Goal: Find specific page/section: Find specific page/section

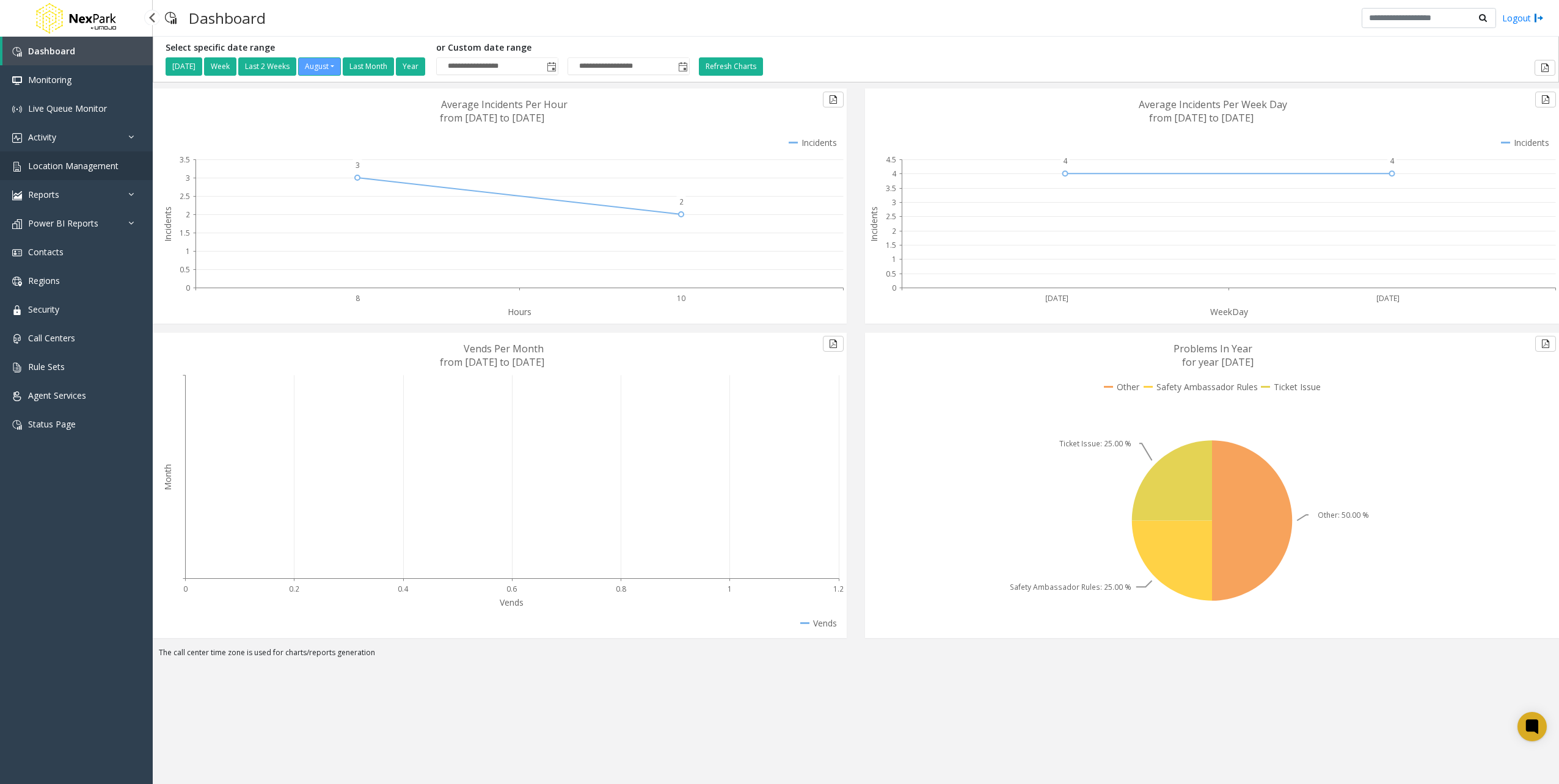
click at [94, 171] on link "Location Management" at bounding box center [76, 165] width 153 height 29
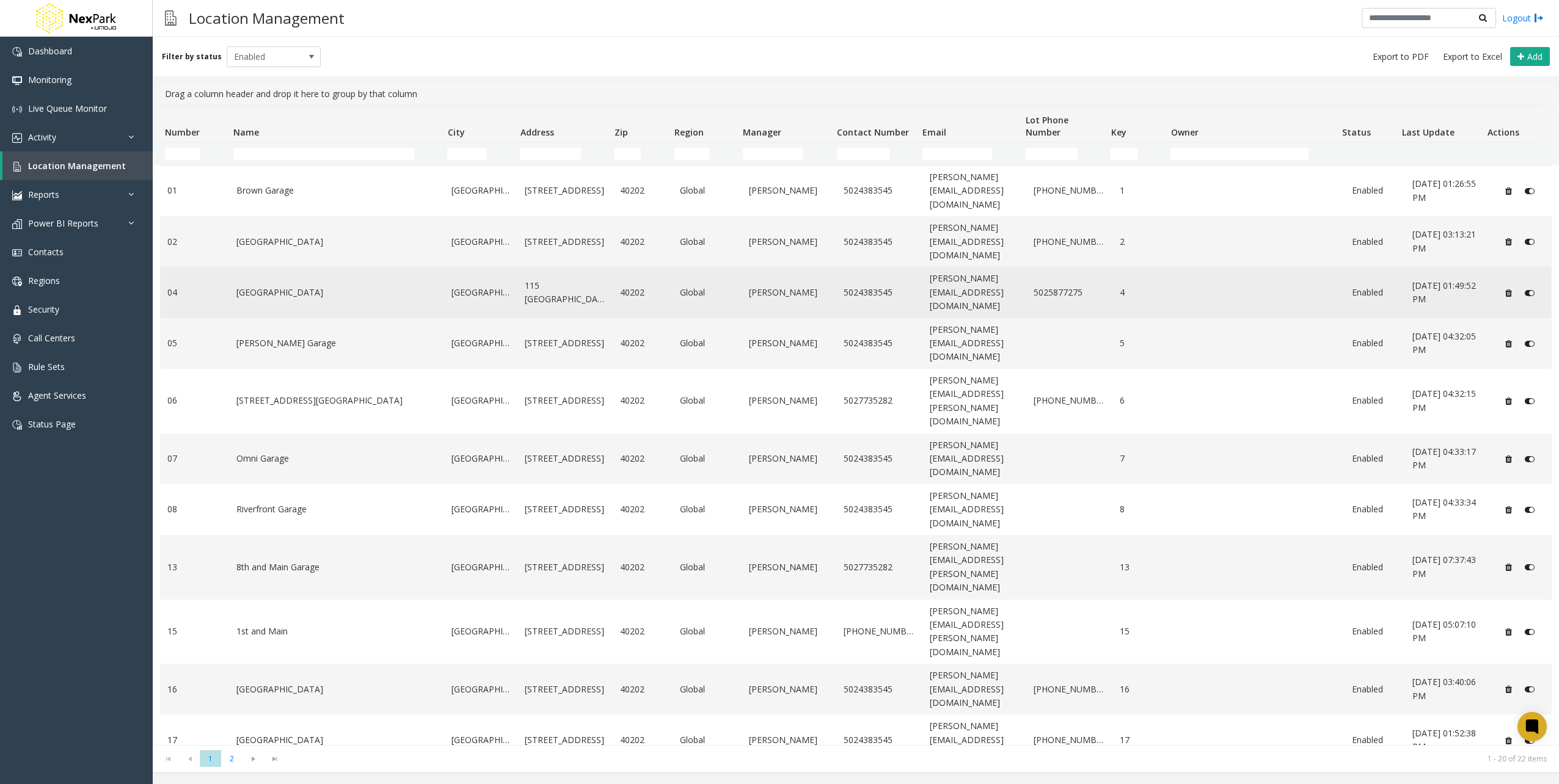
click at [286, 286] on link "[GEOGRAPHIC_DATA]" at bounding box center [336, 292] width 201 height 13
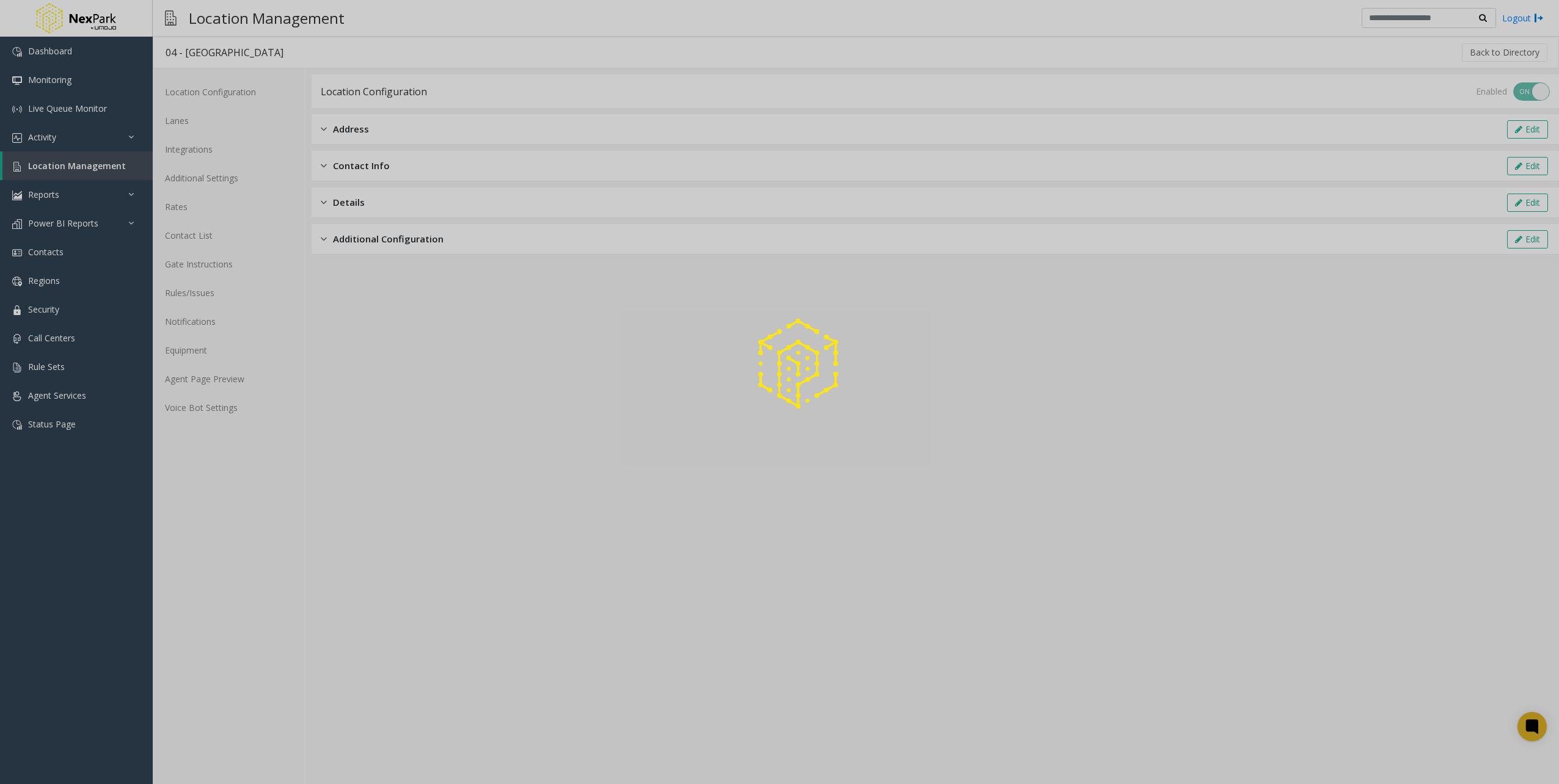
click at [230, 367] on div at bounding box center [780, 392] width 1559 height 784
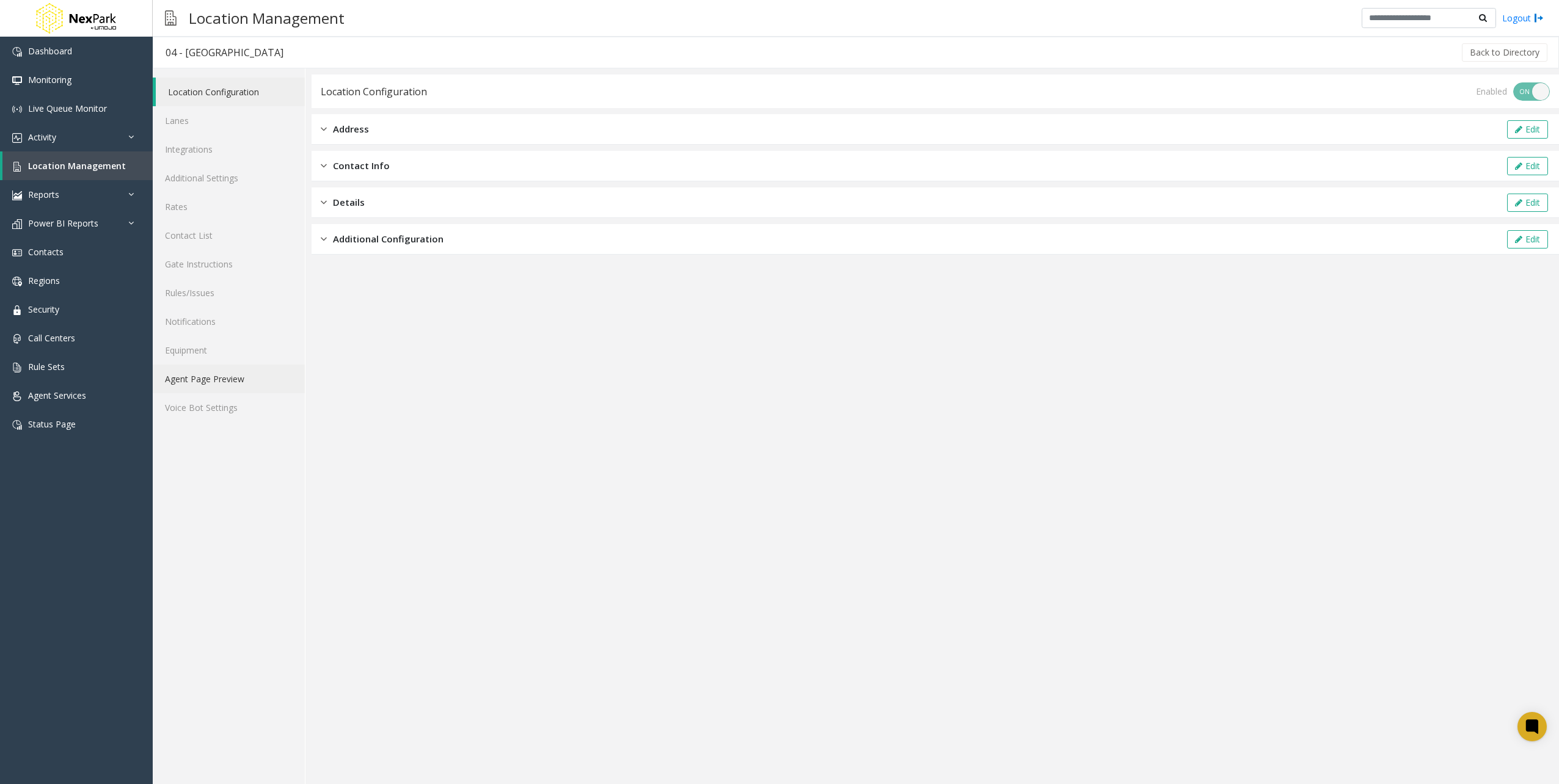
click at [212, 379] on link "Agent Page Preview" at bounding box center [228, 378] width 152 height 29
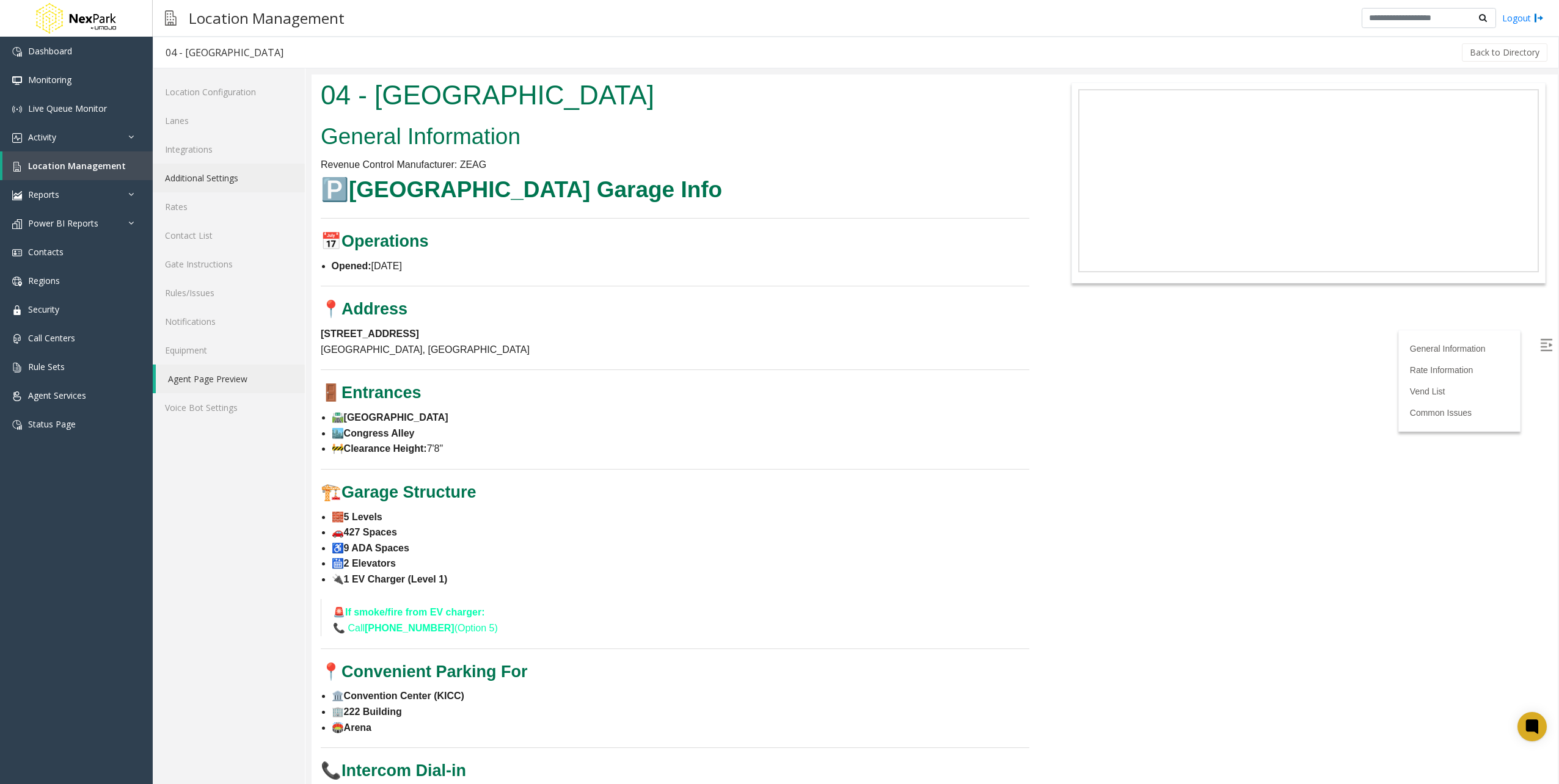
click at [225, 190] on link "Additional Settings" at bounding box center [228, 177] width 152 height 29
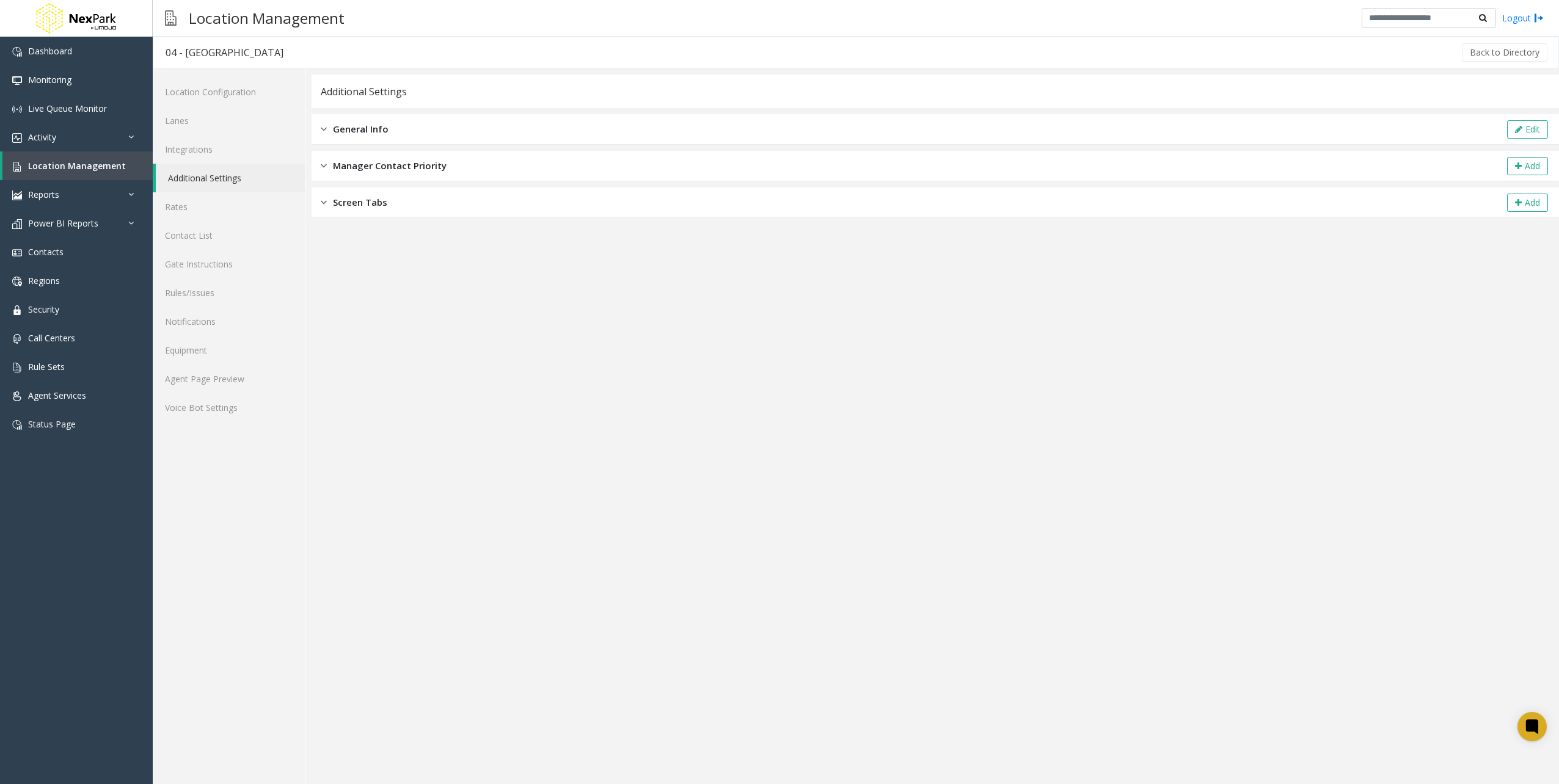
click at [350, 124] on span "General Info" at bounding box center [360, 129] width 56 height 14
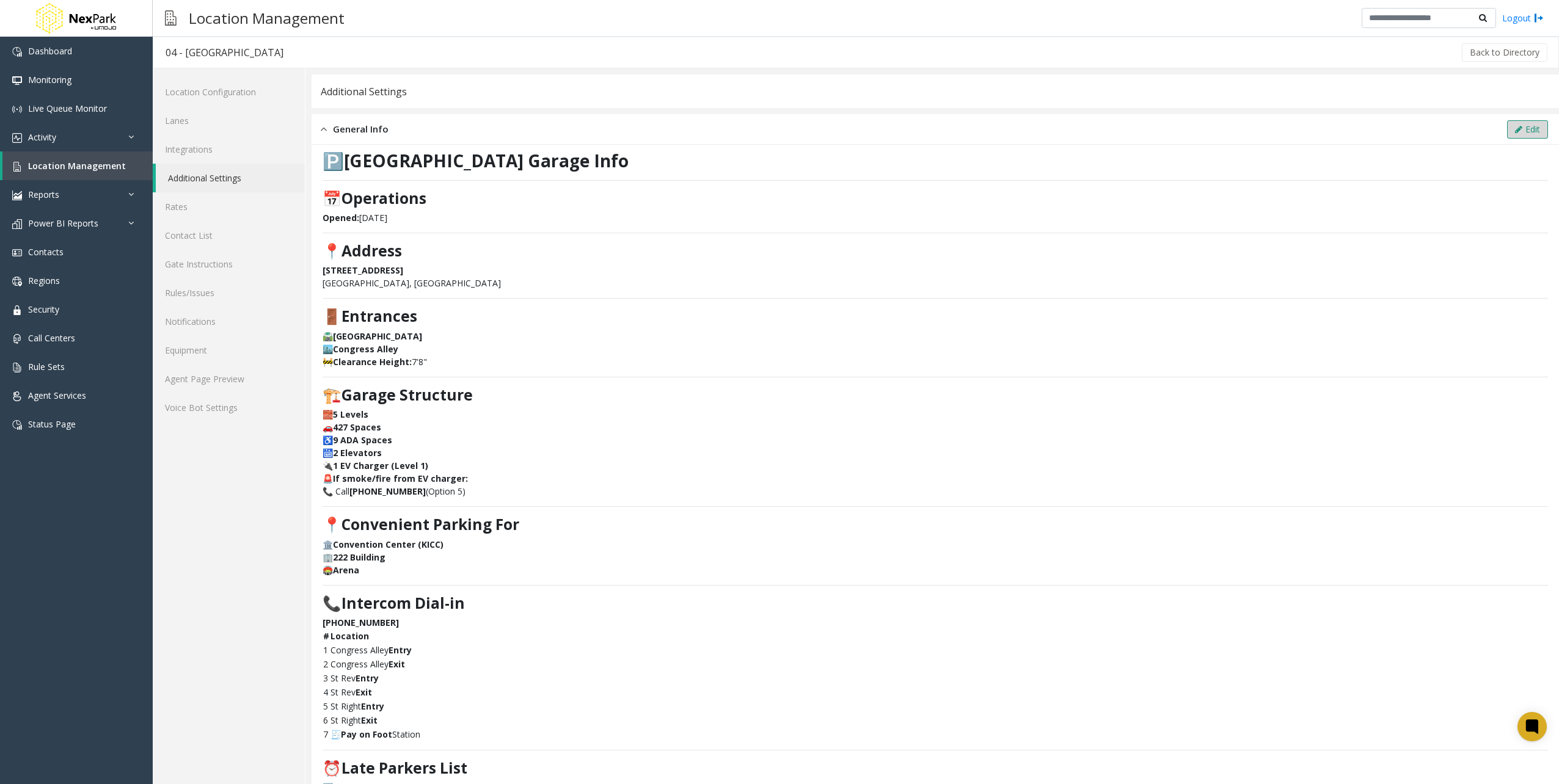
click at [1532, 124] on button "Edit" at bounding box center [1527, 130] width 41 height 19
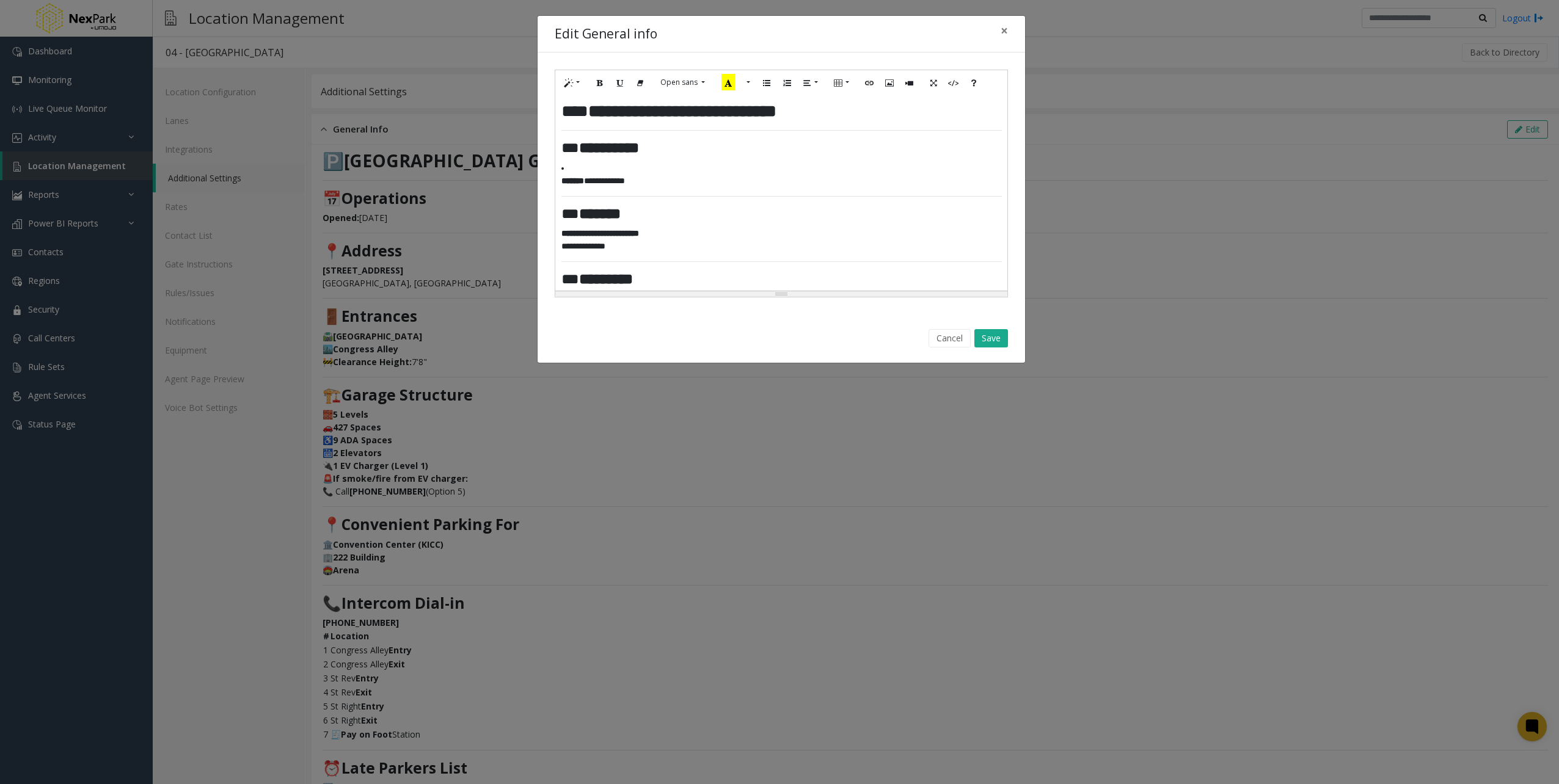
click at [950, 172] on li "**********" at bounding box center [776, 174] width 431 height 25
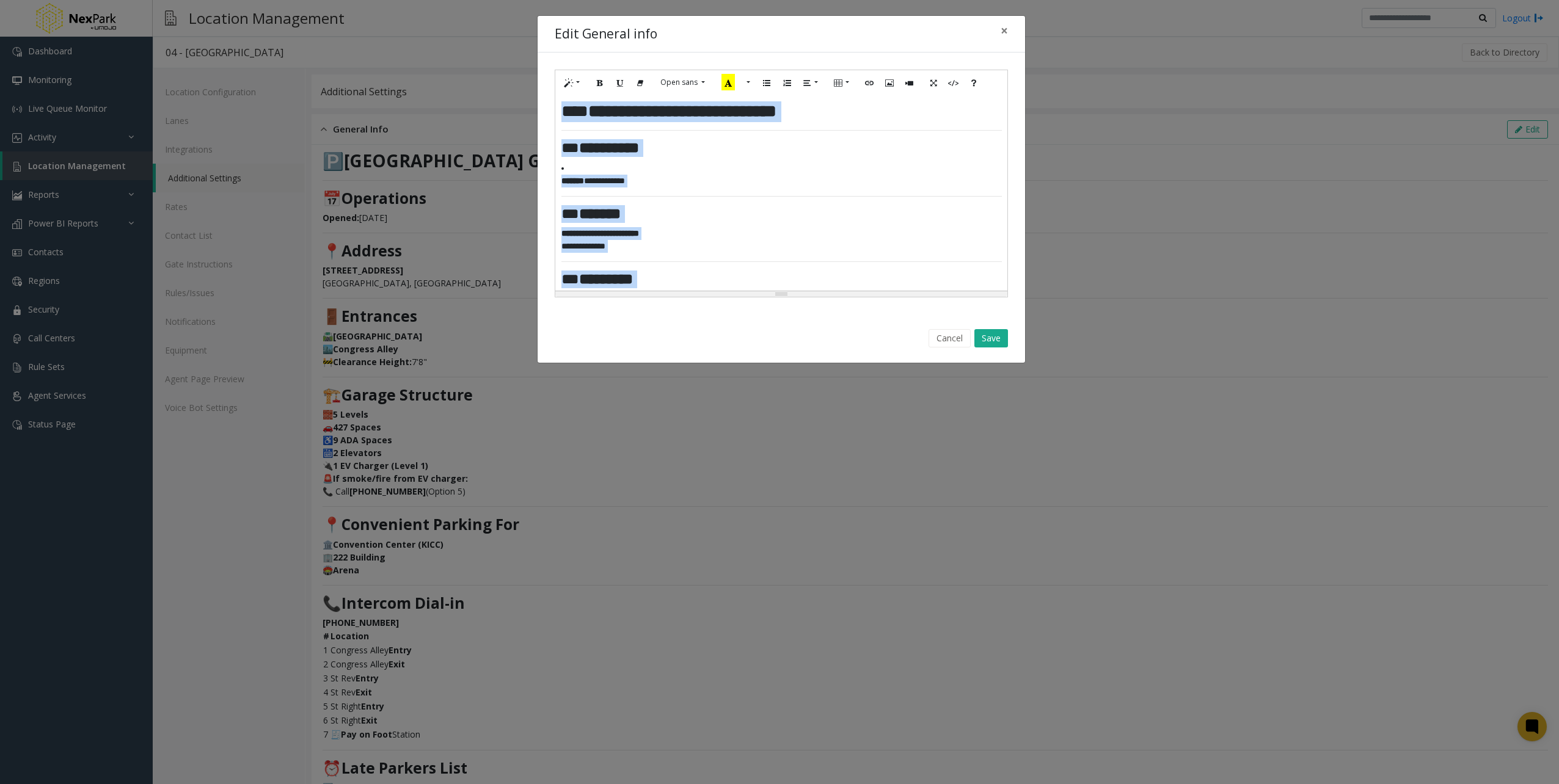
copy div "**********"
drag, startPoint x: 1002, startPoint y: 32, endPoint x: 994, endPoint y: 42, distance: 12.8
click at [1002, 32] on span "×" at bounding box center [1003, 30] width 7 height 17
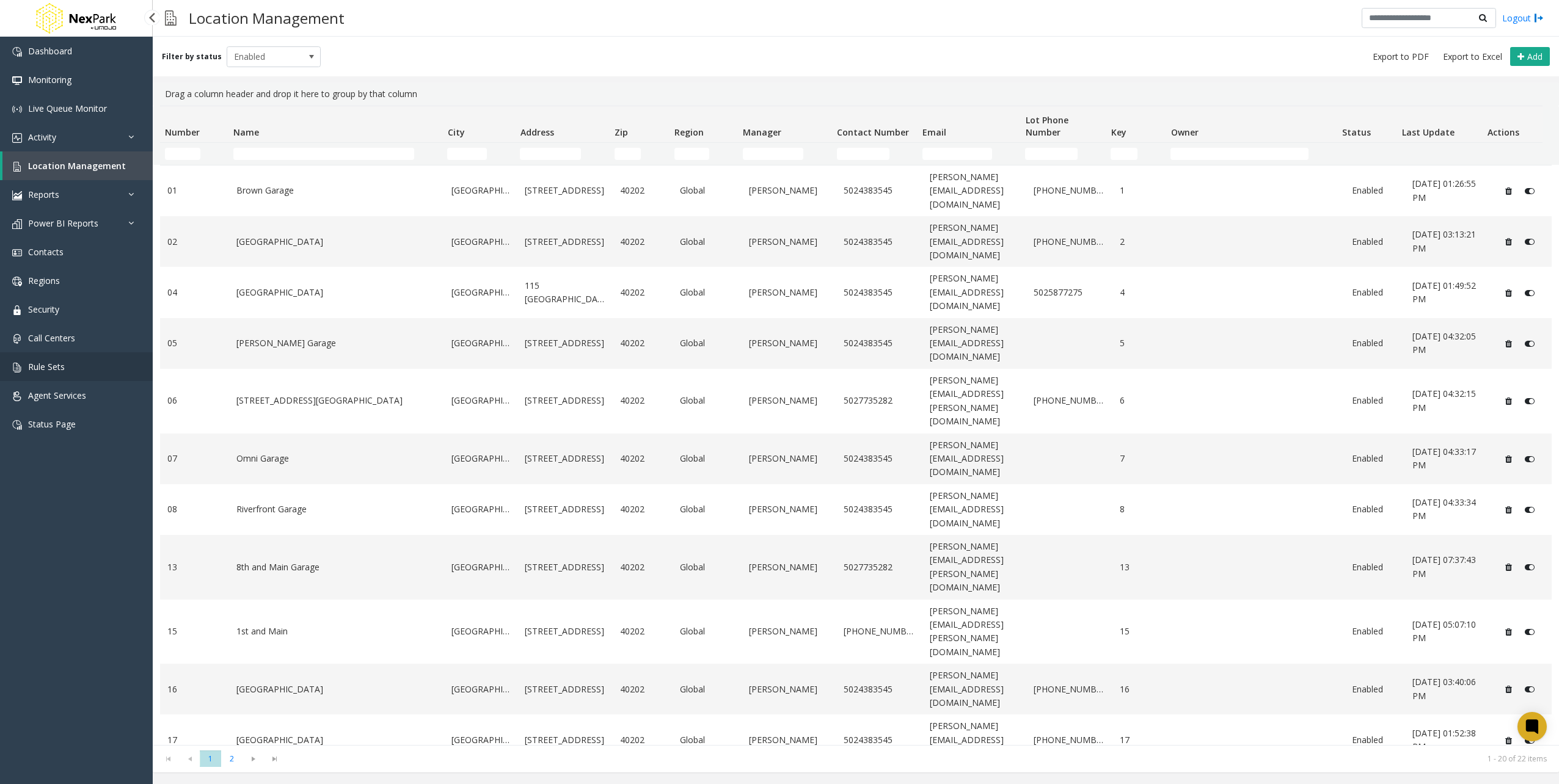
click at [100, 362] on link "Rule Sets" at bounding box center [76, 367] width 153 height 29
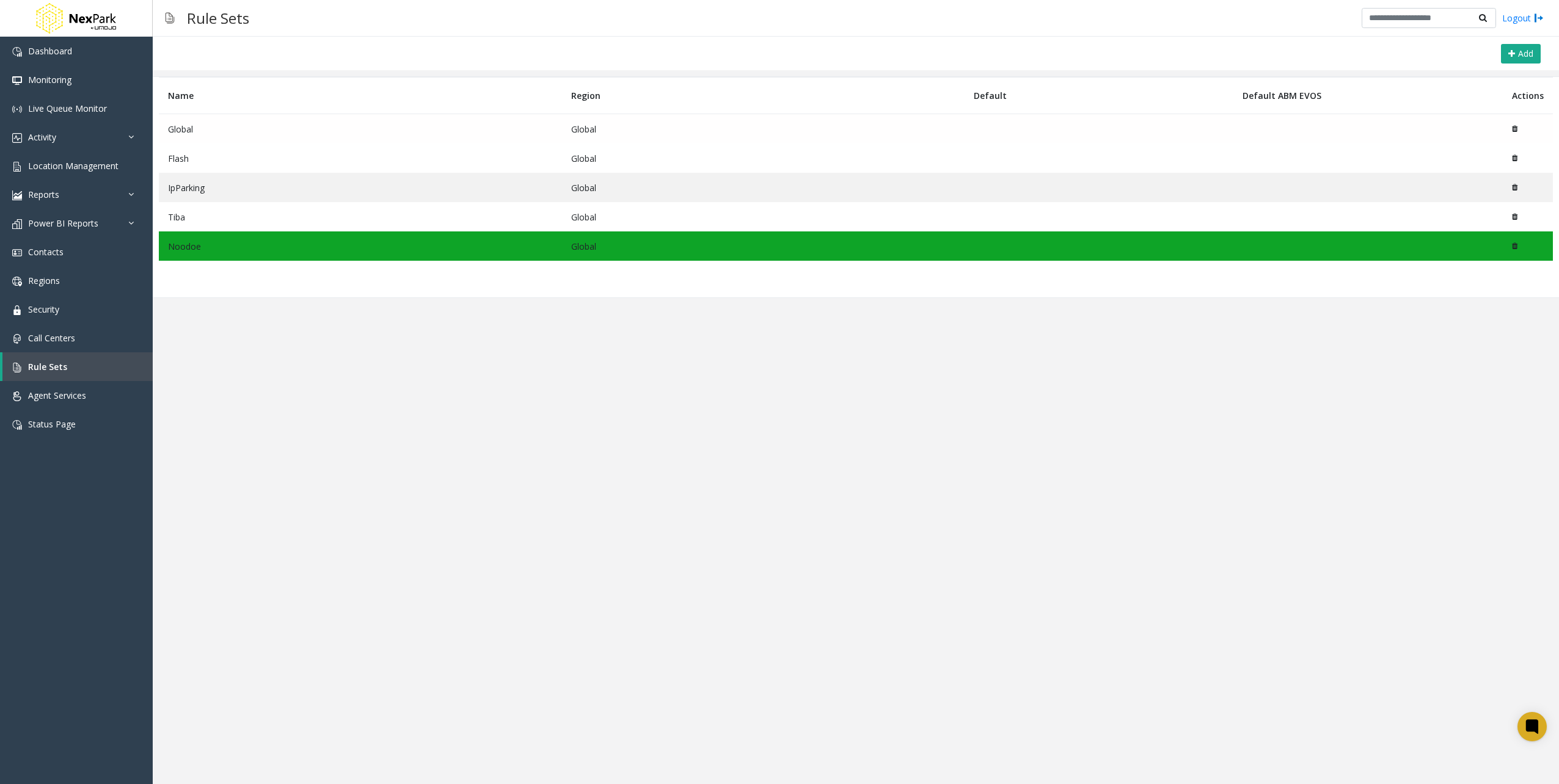
click at [198, 127] on td "Global" at bounding box center [360, 129] width 403 height 30
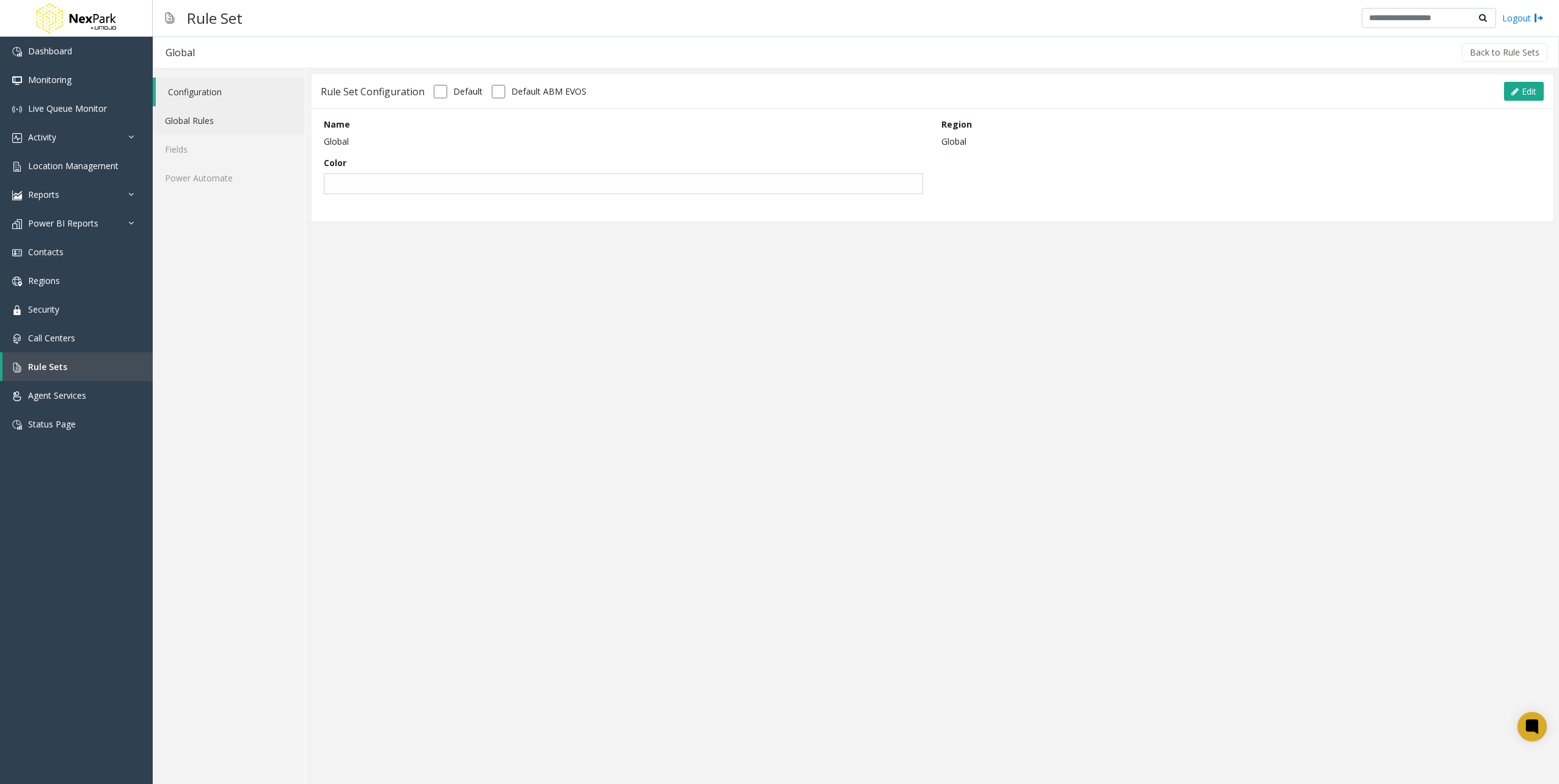
click at [208, 132] on link "Global Rules" at bounding box center [228, 120] width 152 height 29
